Goal: Task Accomplishment & Management: Complete application form

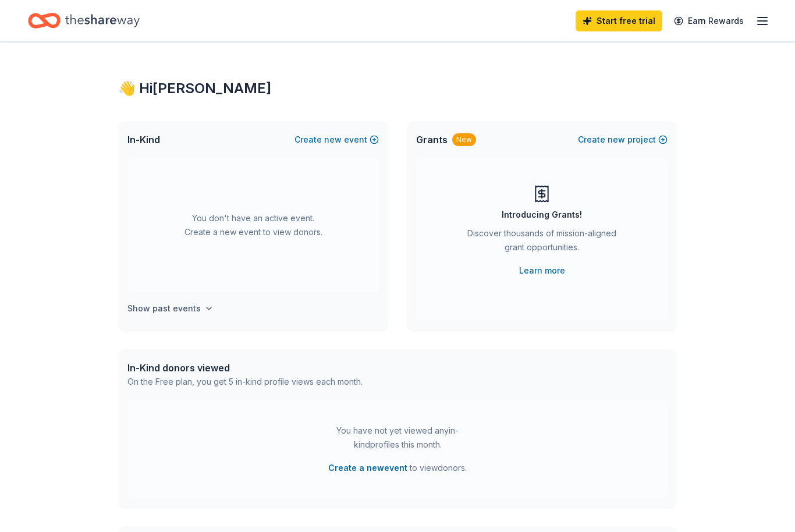
click at [173, 307] on h4 "Show past events" at bounding box center [163, 308] width 73 height 14
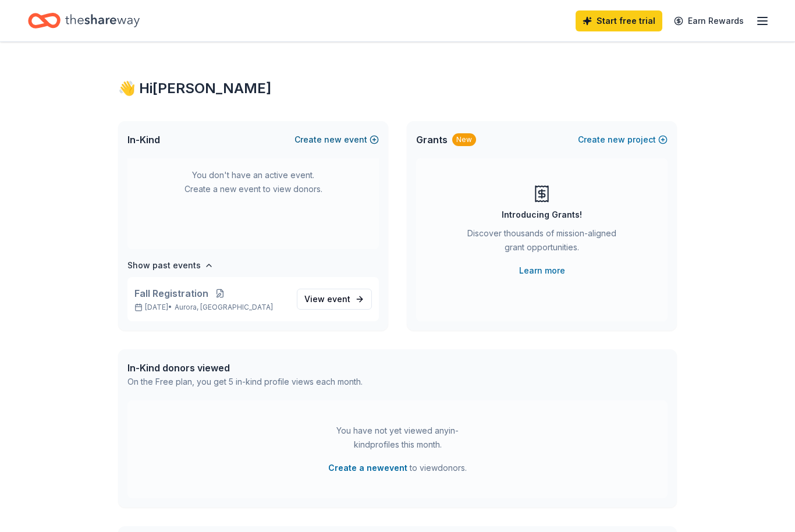
click at [340, 138] on span "new" at bounding box center [332, 140] width 17 height 14
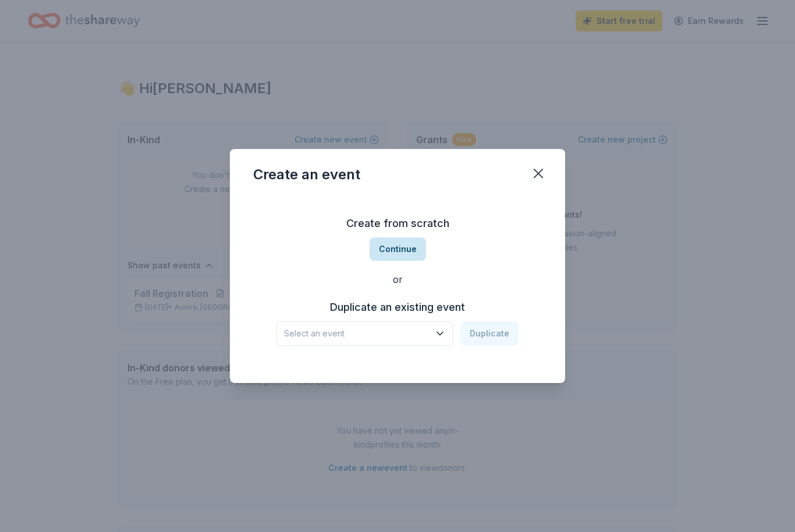
click at [404, 248] on button "Continue" at bounding box center [397, 248] width 56 height 23
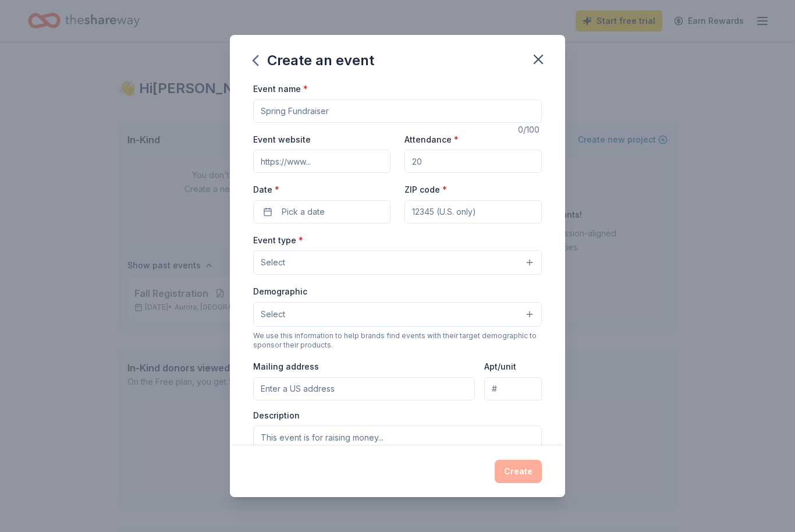
click at [387, 108] on input "Event name *" at bounding box center [397, 110] width 289 height 23
type input "Classroom supplies"
click at [357, 166] on input "Event website" at bounding box center [321, 161] width 137 height 23
click at [351, 165] on input "Event website" at bounding box center [321, 161] width 137 height 23
click at [485, 155] on input "Attendance *" at bounding box center [472, 161] width 137 height 23
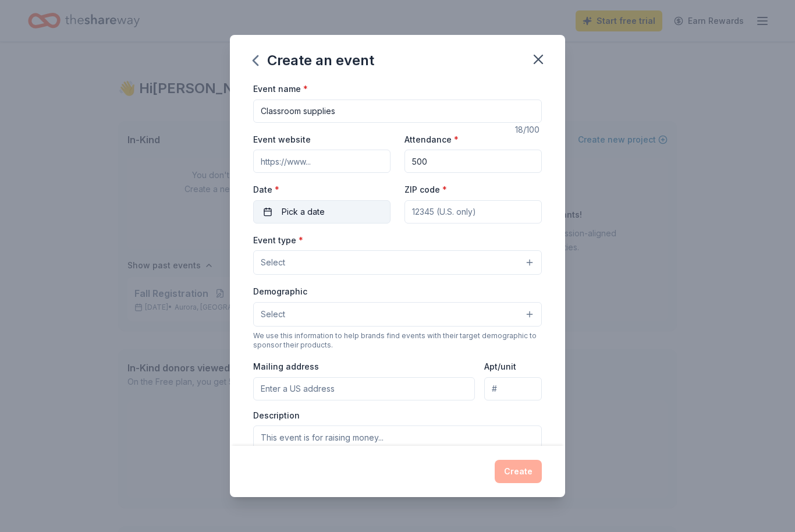
type input "500"
click at [339, 208] on button "Pick a date" at bounding box center [321, 211] width 137 height 23
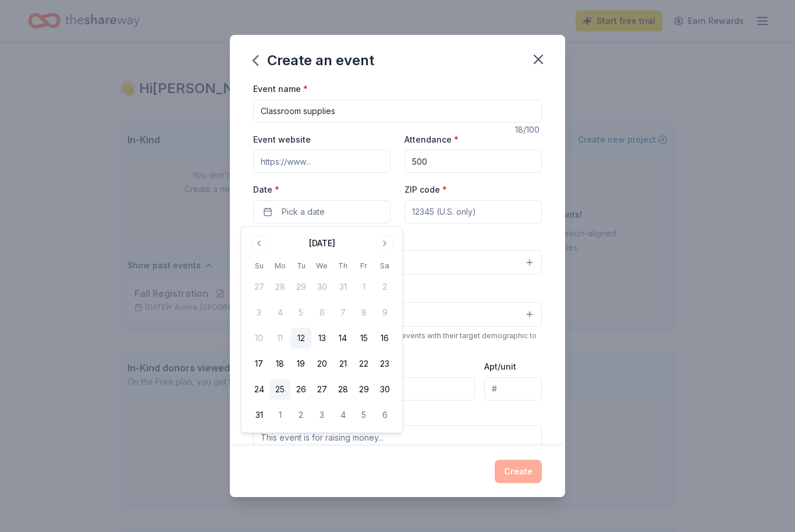
click at [284, 392] on button "25" at bounding box center [279, 389] width 21 height 21
click at [405, 112] on input "Classroom supplies" at bounding box center [397, 110] width 289 height 23
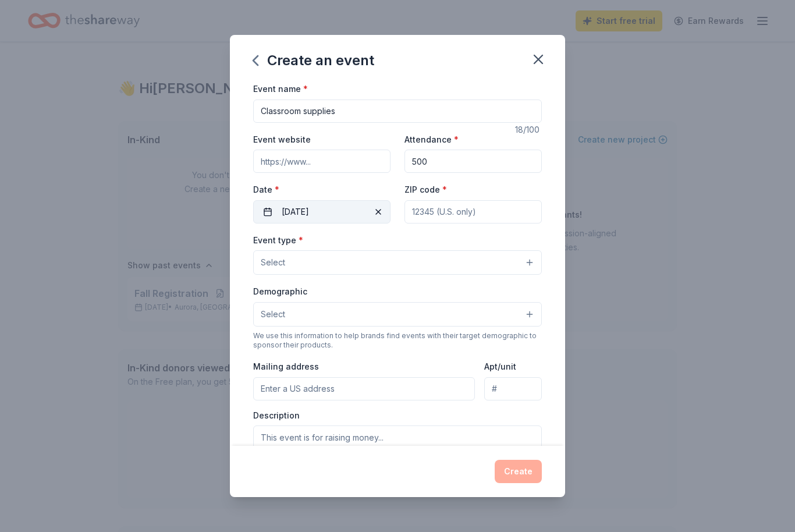
click at [346, 208] on button "[DATE]" at bounding box center [321, 211] width 137 height 23
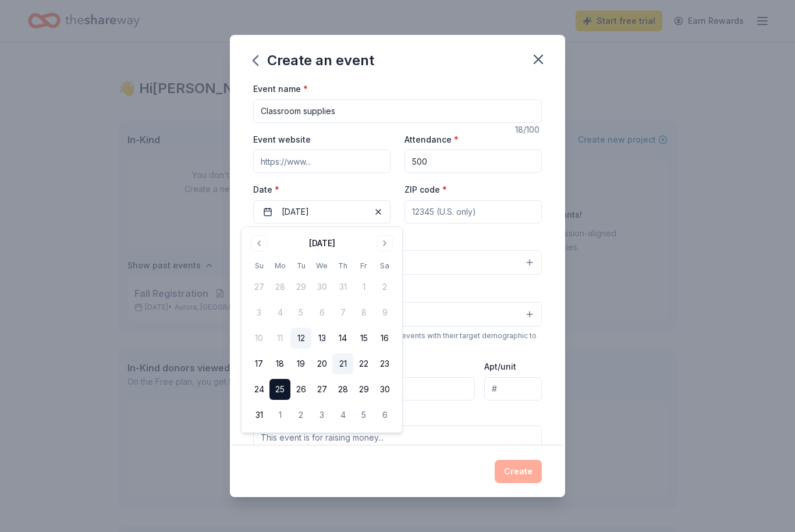
click at [344, 363] on button "21" at bounding box center [342, 363] width 21 height 21
click at [346, 358] on button "21" at bounding box center [342, 363] width 21 height 21
click at [521, 191] on div "ZIP code *" at bounding box center [472, 202] width 137 height 41
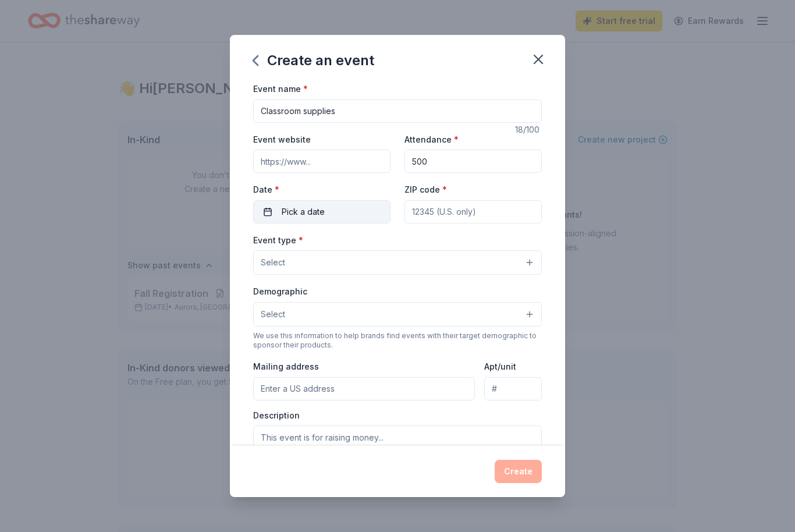
click at [352, 206] on button "Pick a date" at bounding box center [321, 211] width 137 height 23
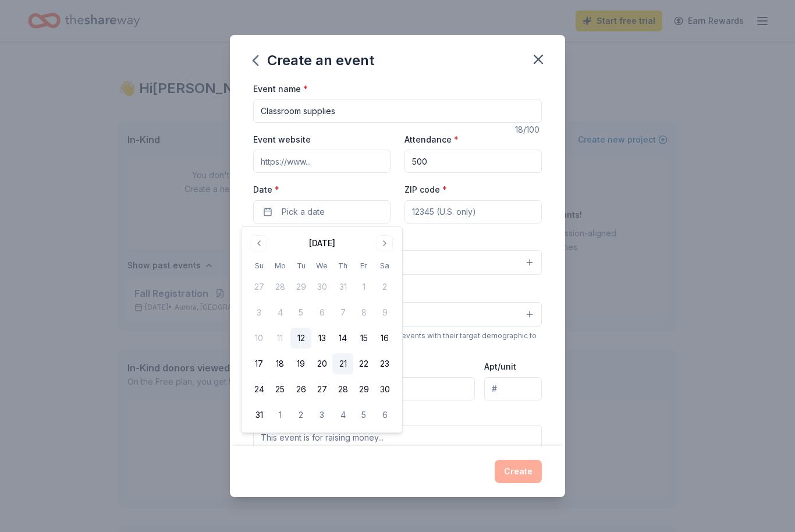
click at [346, 365] on button "21" at bounding box center [342, 363] width 21 height 21
click at [477, 209] on input "ZIP code *" at bounding box center [472, 211] width 137 height 23
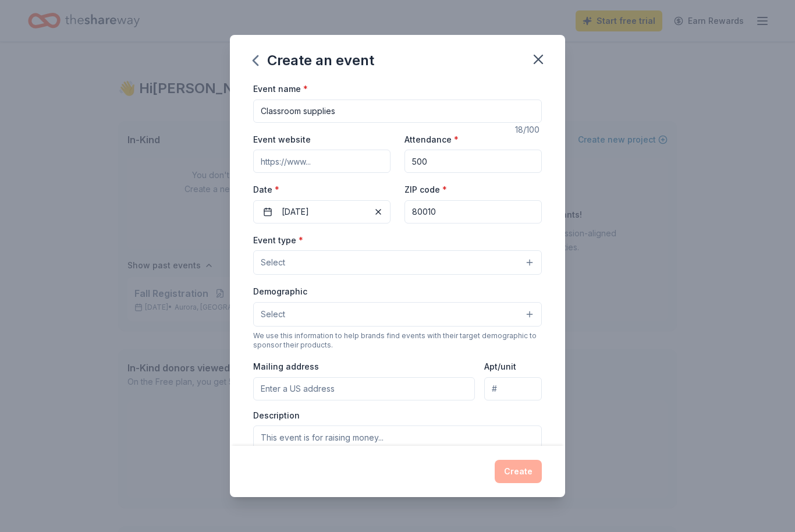
type input "80010"
click at [344, 268] on button "Select" at bounding box center [397, 262] width 289 height 24
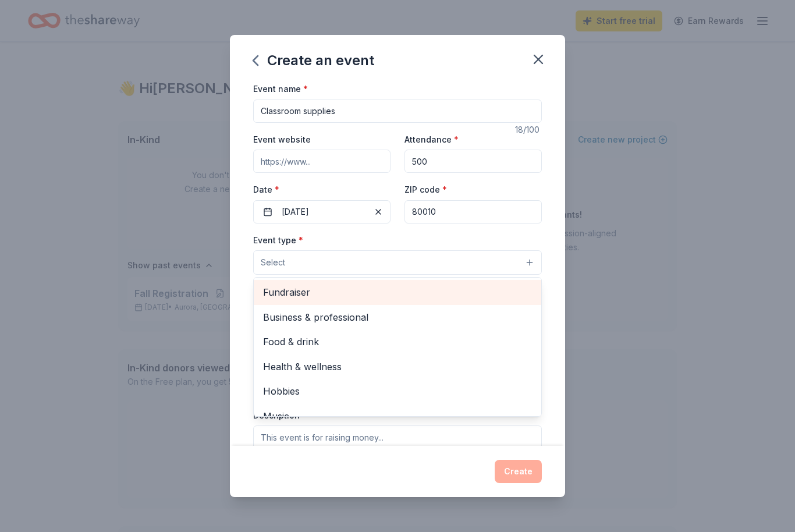
click at [311, 297] on span "Fundraiser" at bounding box center [397, 291] width 269 height 15
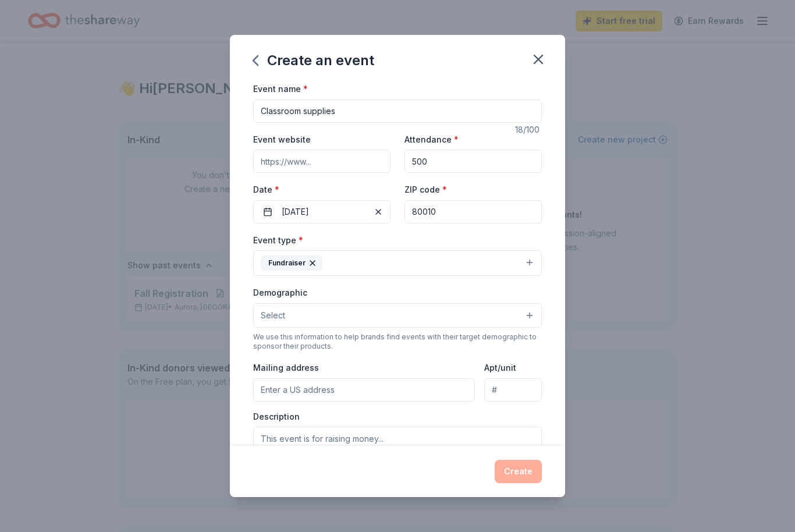
click at [498, 317] on button "Select" at bounding box center [397, 315] width 289 height 24
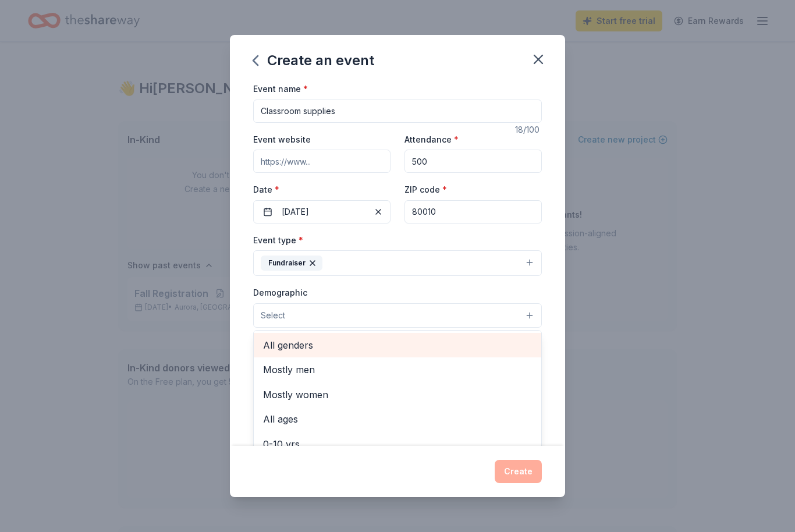
click at [309, 347] on span "All genders" at bounding box center [397, 344] width 269 height 15
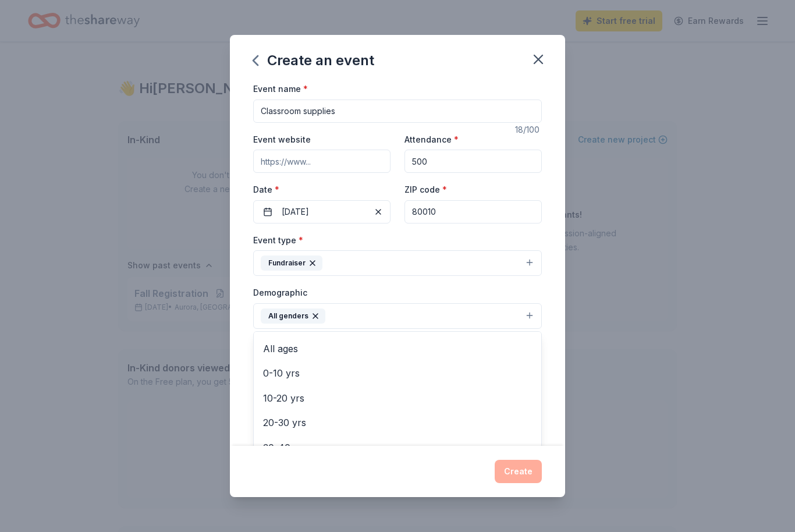
scroll to position [53, 0]
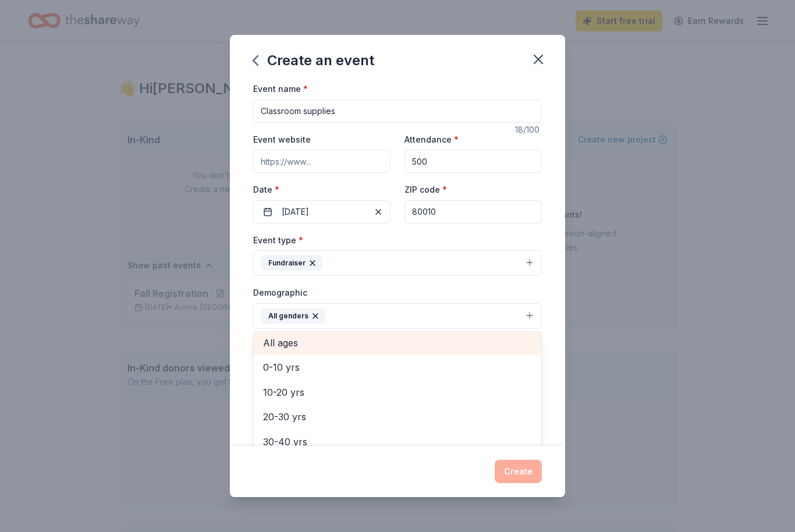
click at [287, 341] on span "All ages" at bounding box center [397, 342] width 269 height 15
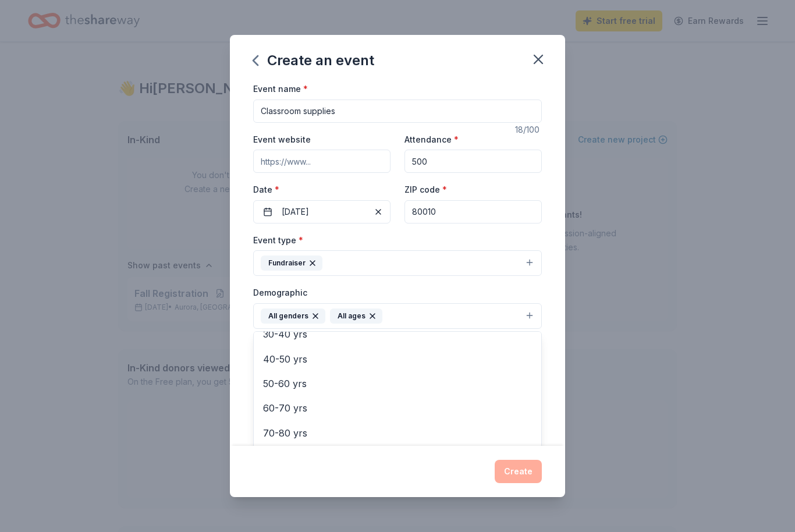
scroll to position [135, 0]
click at [413, 321] on button "All genders All ages" at bounding box center [397, 316] width 289 height 26
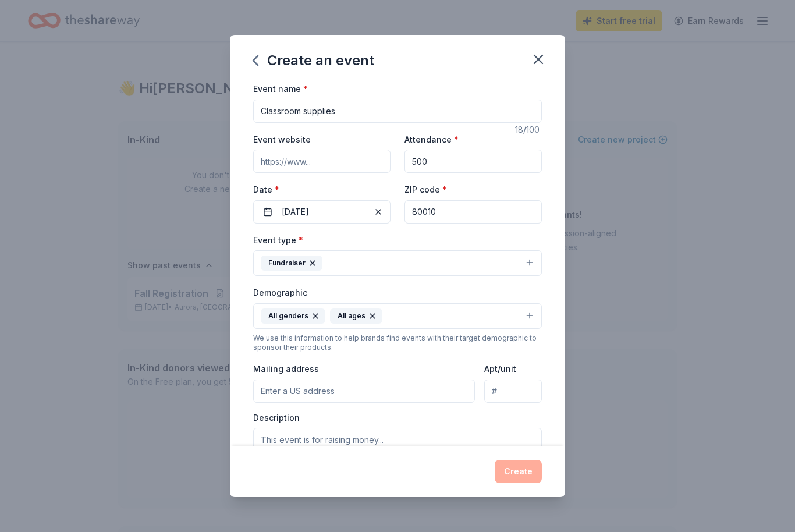
click at [372, 315] on icon "button" at bounding box center [372, 315] width 9 height 9
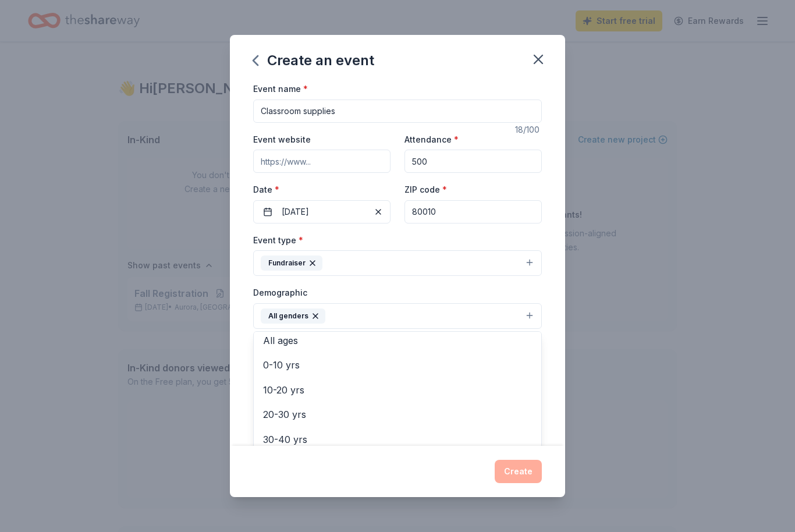
scroll to position [54, 0]
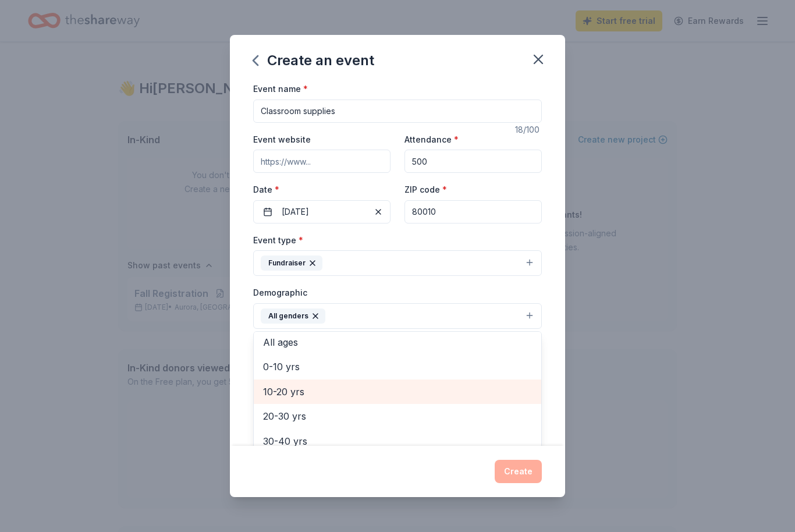
click at [293, 392] on span "10-20 yrs" at bounding box center [397, 391] width 269 height 15
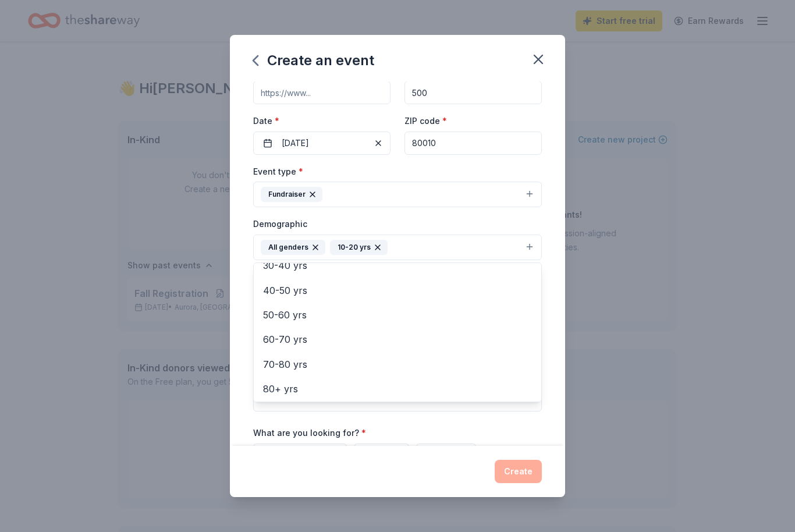
scroll to position [135, 0]
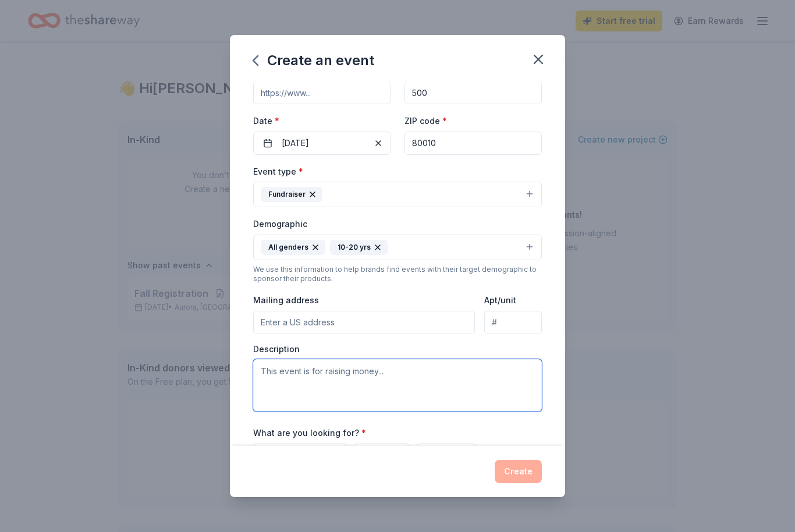
click at [365, 373] on textarea at bounding box center [397, 385] width 289 height 52
type textarea "We are trying to gather classroom school supplies or donations to purchase scho…"
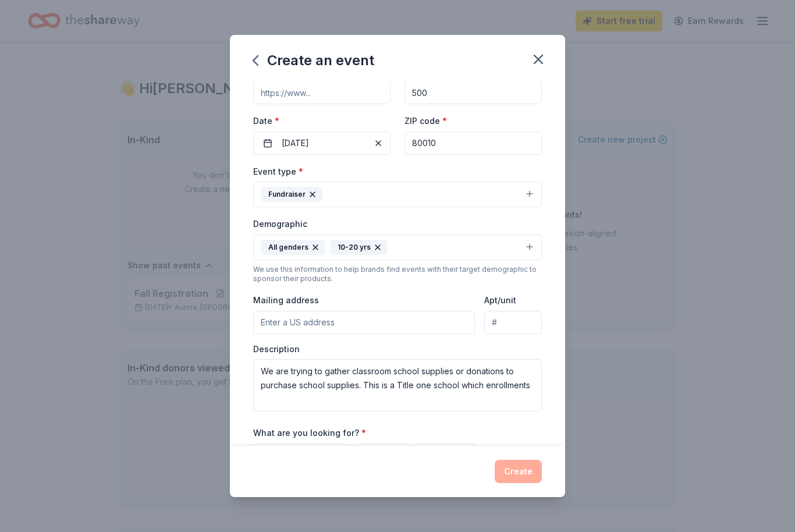
click at [289, 328] on input "Mailing address" at bounding box center [364, 322] width 222 height 23
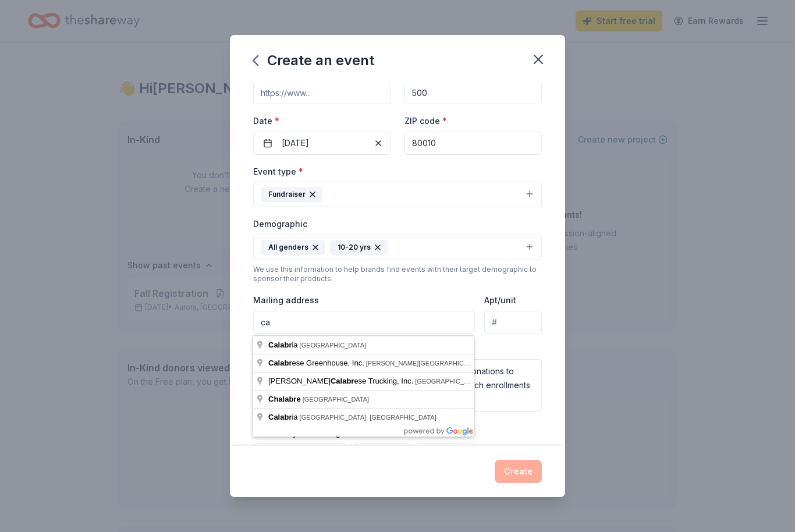
type input "c"
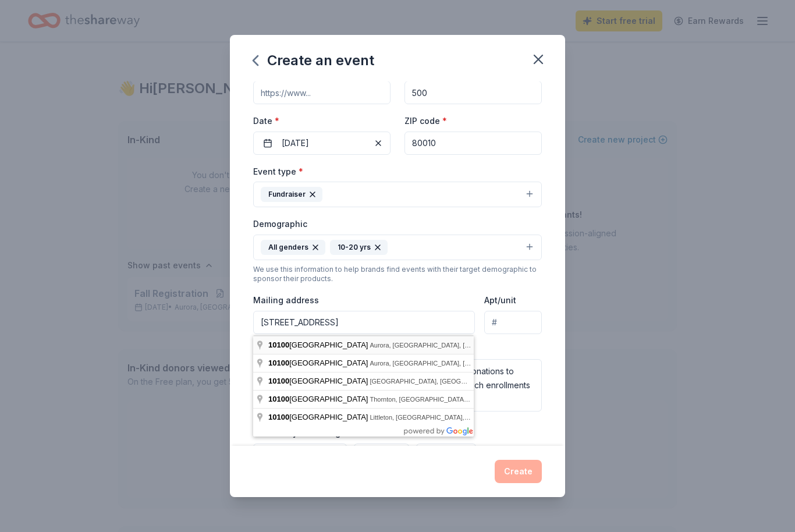
type input "[STREET_ADDRESS]"
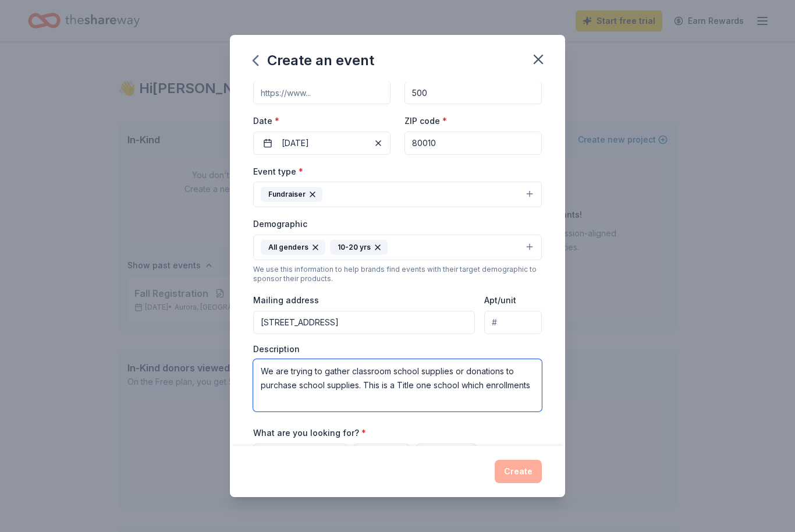
click at [536, 388] on textarea "We are trying to gather classroom school supplies or donations to purchase scho…" at bounding box center [397, 385] width 289 height 52
click at [261, 366] on textarea "We are trying to gather classroom school supplies or donations to purchase scho…" at bounding box center [397, 385] width 289 height 52
paste textarea "We are a Title I middle and high school serving a diverse population of migrant…"
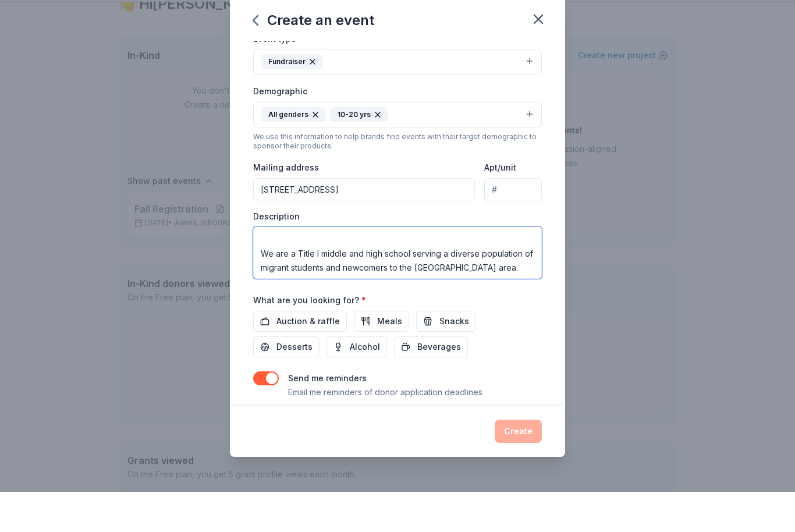
scroll to position [45, 0]
type textarea "We are trying to gather classroom school supplies or donations to purchase scho…"
click at [267, 446] on button "button" at bounding box center [266, 453] width 26 height 14
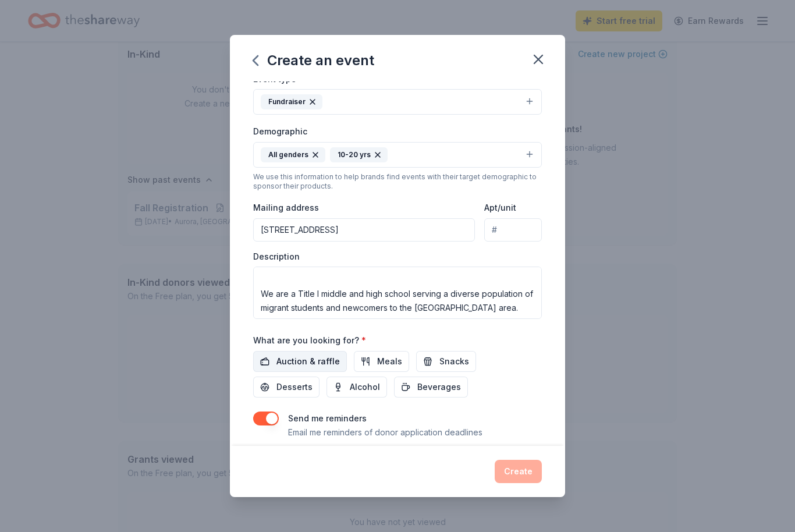
click at [264, 372] on button "Auction & raffle" at bounding box center [300, 361] width 94 height 21
click at [265, 415] on button "button" at bounding box center [266, 418] width 26 height 14
click at [523, 483] on button "Create" at bounding box center [517, 471] width 47 height 23
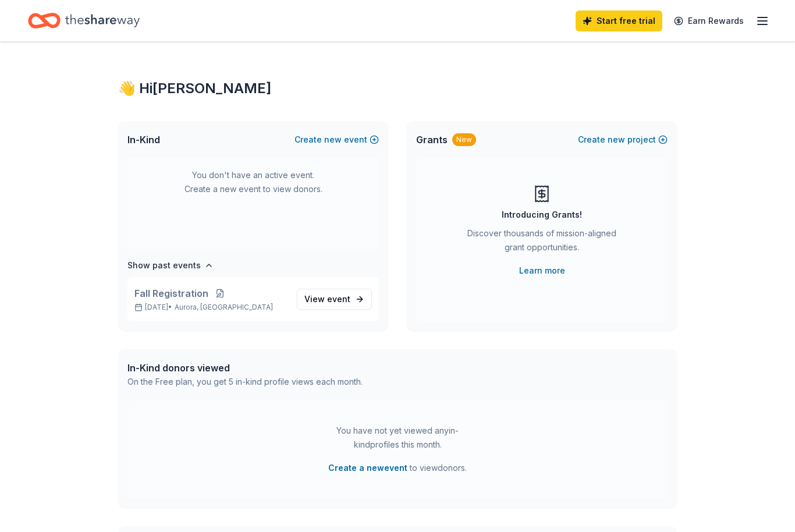
scroll to position [0, 0]
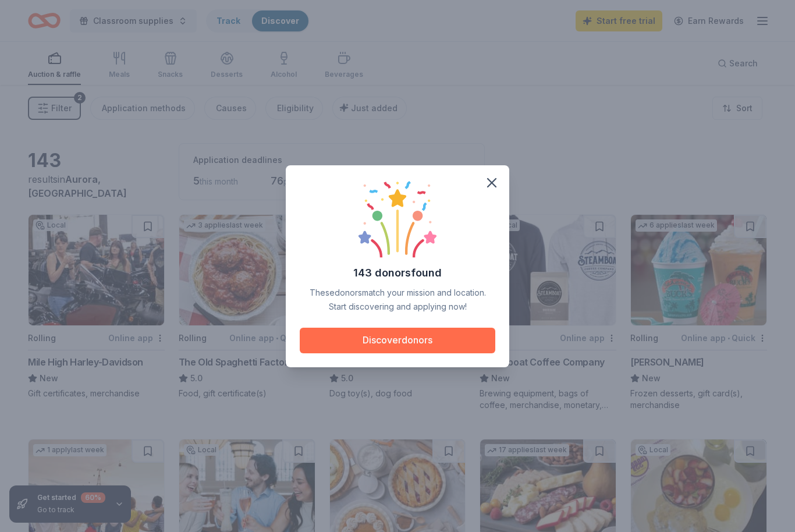
click at [432, 353] on button "Discover donors" at bounding box center [397, 341] width 195 height 26
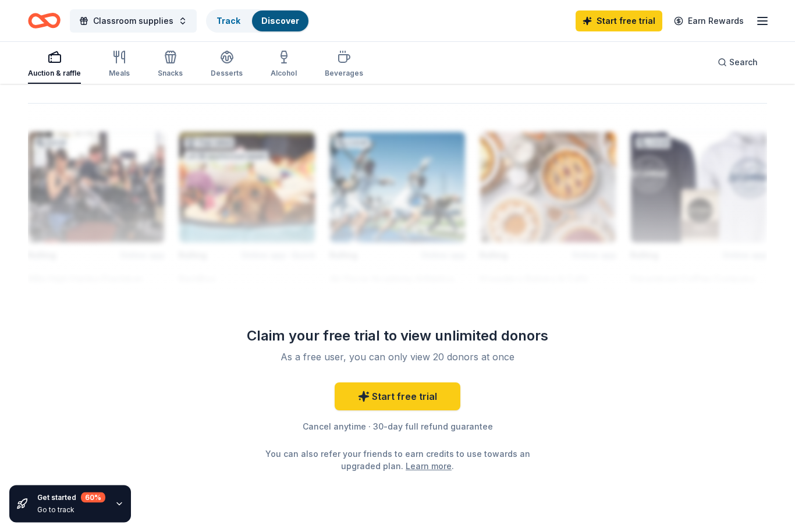
scroll to position [1009, 0]
click at [383, 387] on link "Start free trial" at bounding box center [397, 397] width 126 height 28
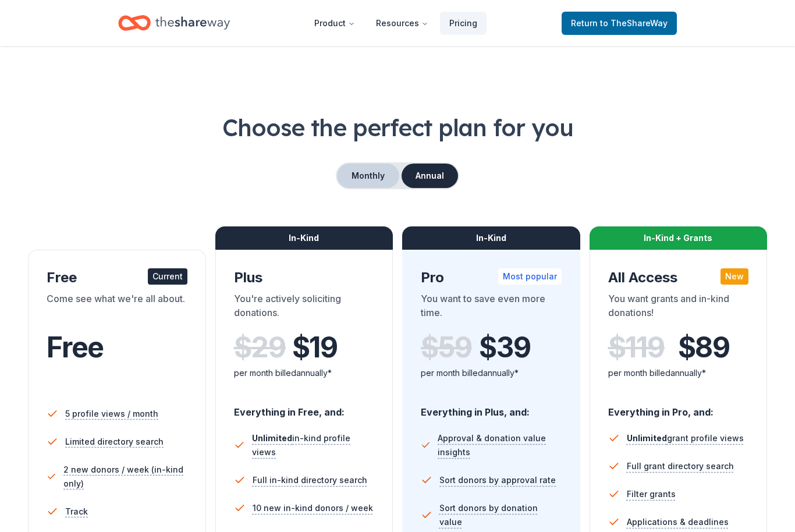
click at [359, 169] on button "Monthly" at bounding box center [368, 175] width 62 height 24
